Goal: Navigation & Orientation: Find specific page/section

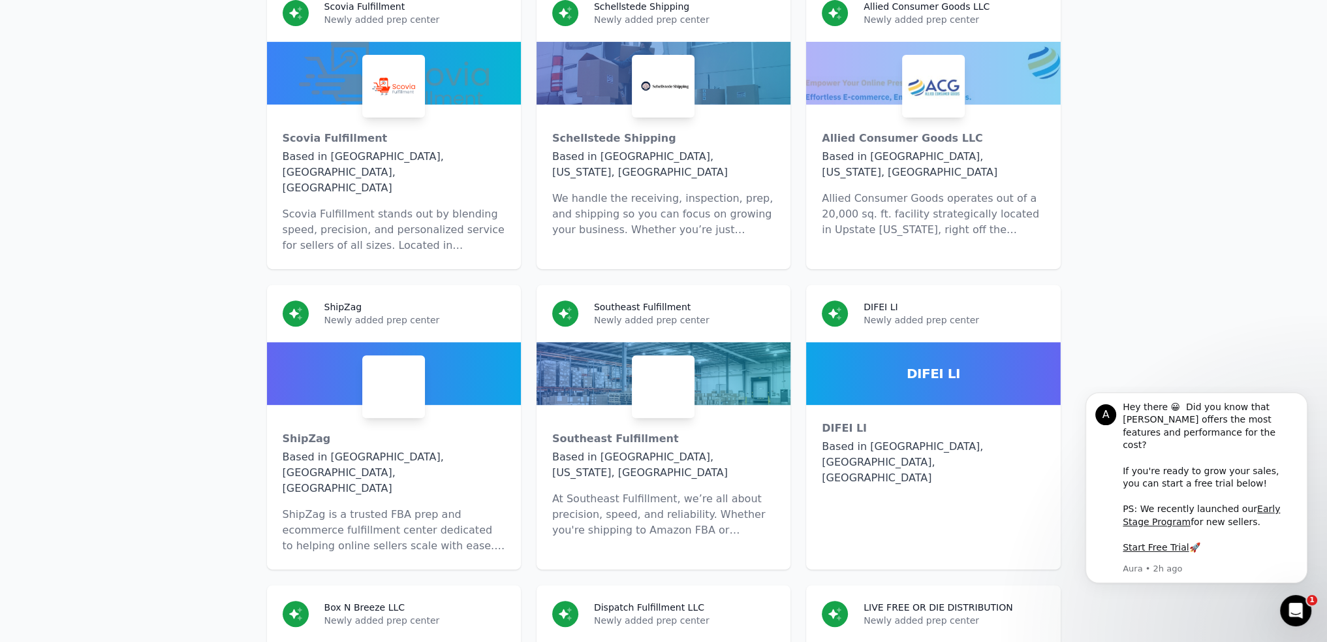
scroll to position [7332, 0]
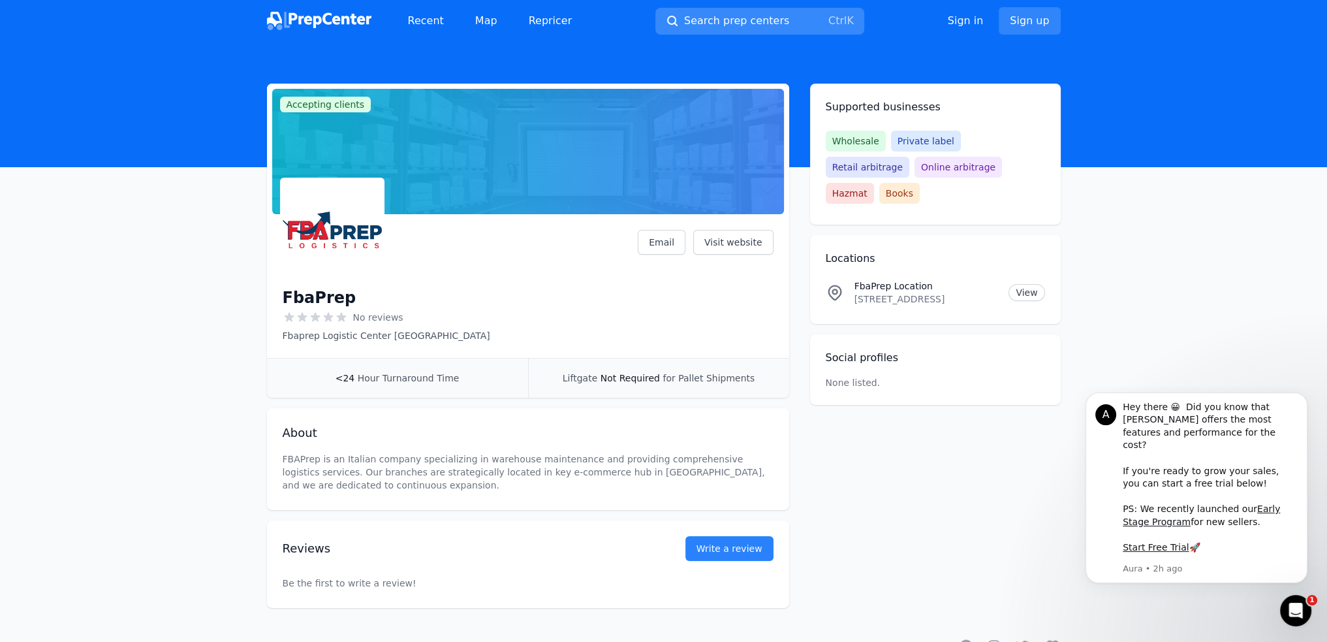
click at [706, 15] on span "Search prep centers" at bounding box center [736, 21] width 105 height 16
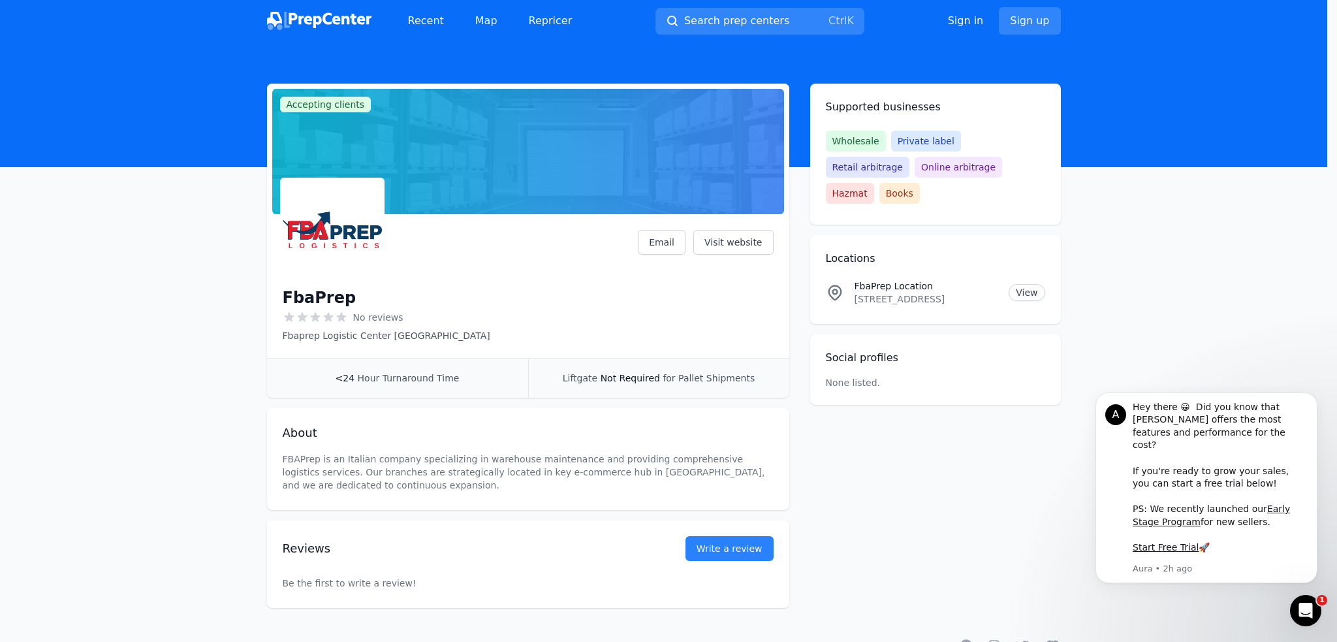
click at [315, 17] on div at bounding box center [668, 321] width 1337 height 642
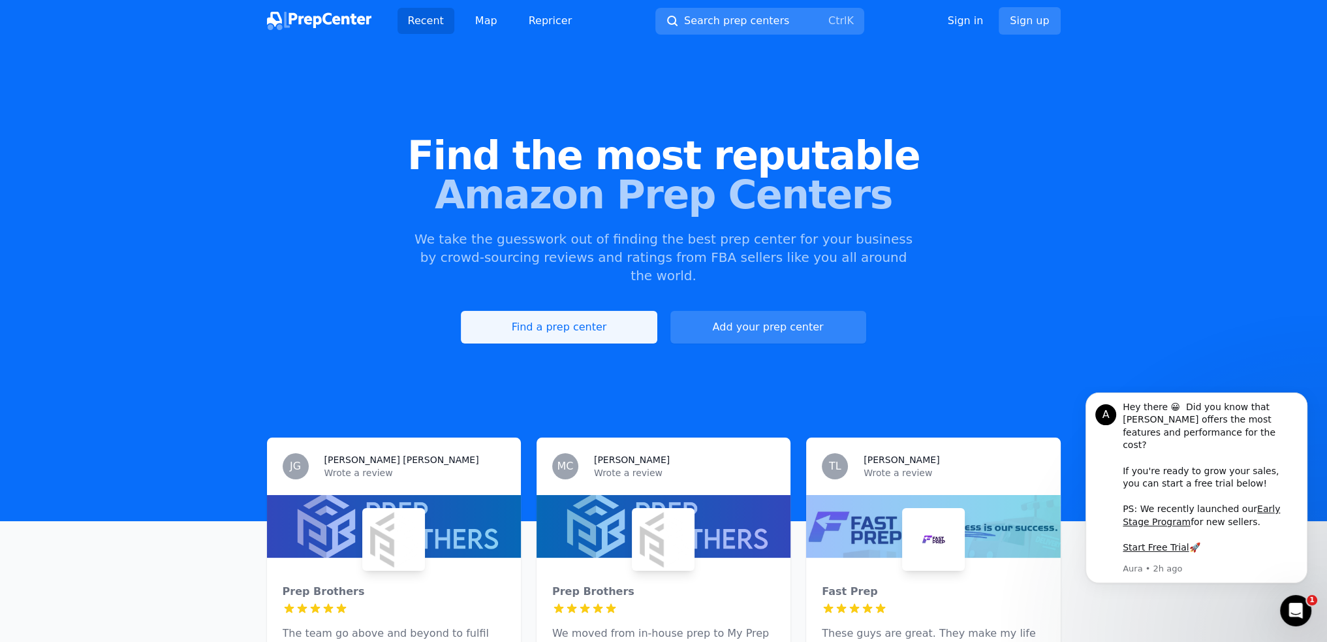
click at [540, 311] on link "Find a prep center" at bounding box center [559, 327] width 196 height 33
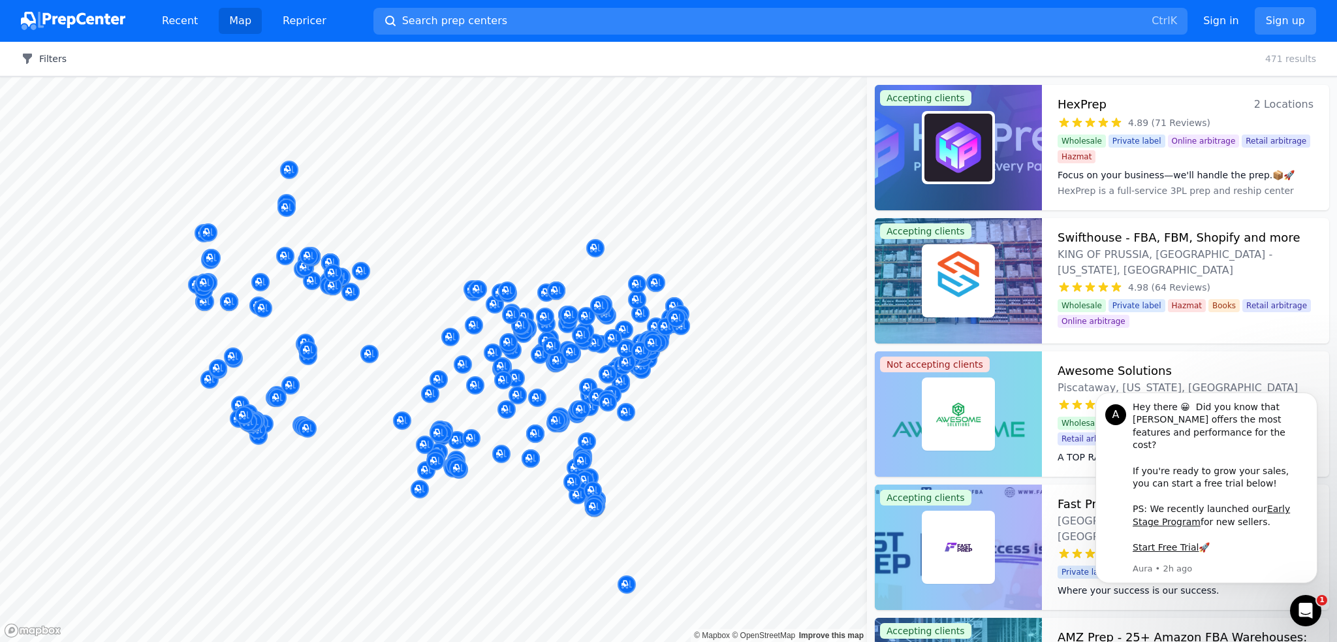
click at [54, 62] on button "Filters" at bounding box center [44, 58] width 46 height 13
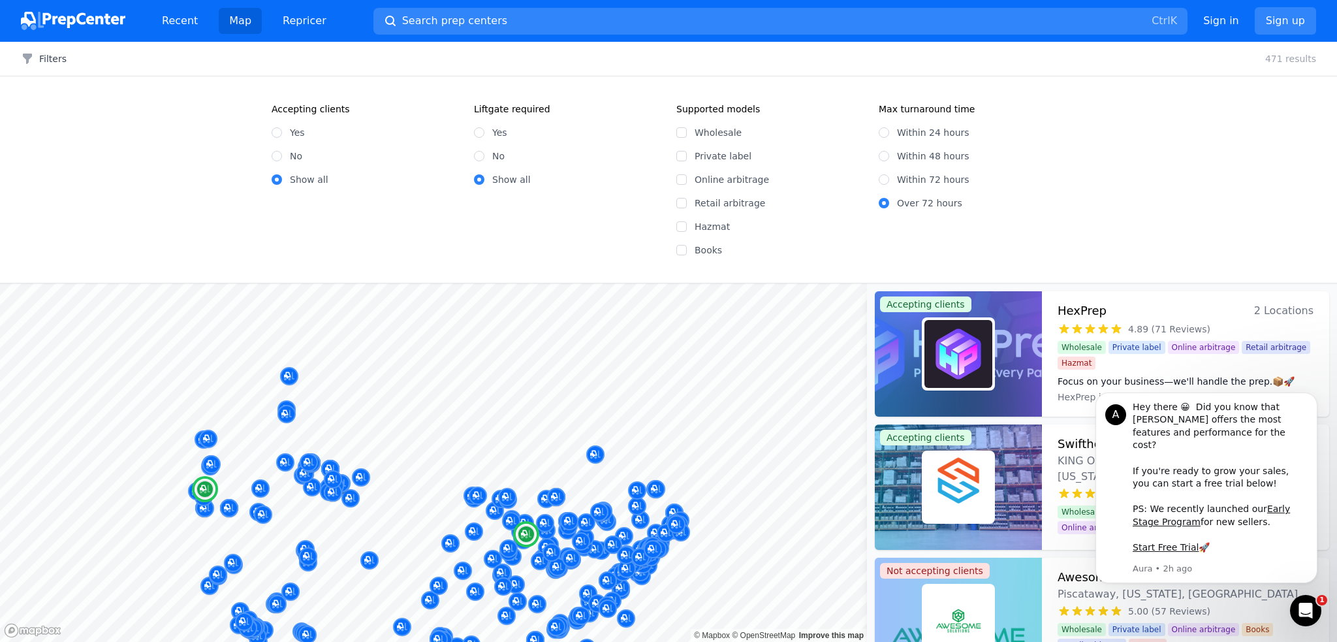
click at [1093, 310] on h3 "HexPrep" at bounding box center [1081, 311] width 49 height 18
